Goal: Task Accomplishment & Management: Complete application form

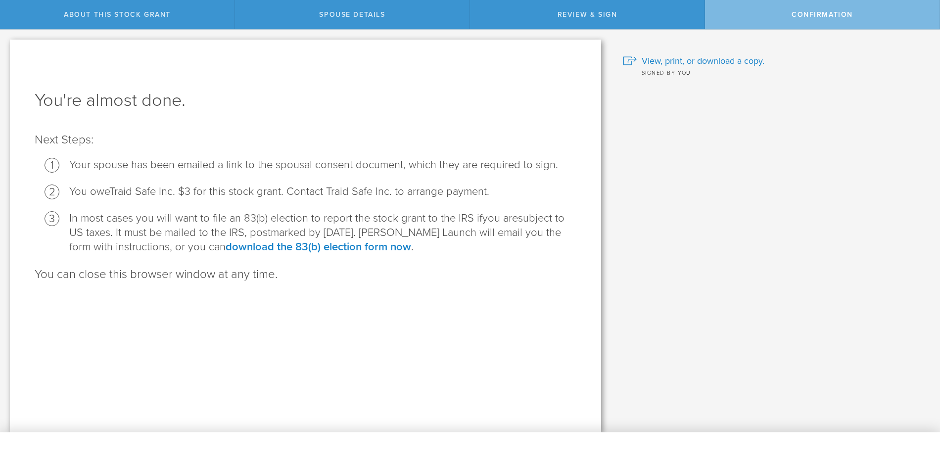
click at [429, 313] on div "You're almost done. Next Steps: Your spouse has been emailed a link to the spou…" at bounding box center [305, 236] width 591 height 393
click at [799, 8] on div "Confirmation" at bounding box center [822, 14] width 235 height 29
click at [328, 244] on link "download the 83(b) election form now" at bounding box center [319, 246] width 186 height 13
click at [322, 133] on p "Next Steps:" at bounding box center [306, 140] width 542 height 16
